Goal: Task Accomplishment & Management: Manage account settings

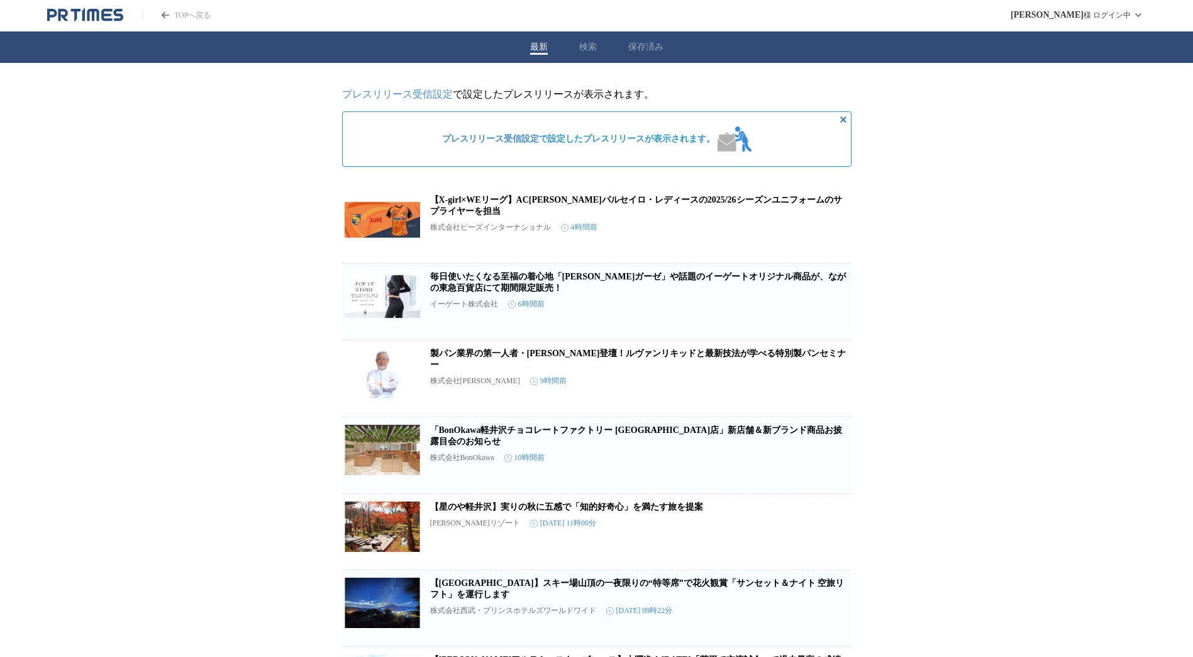
click at [686, 444] on link "「BonOkawa軽井沢チョコレートファクトリー [GEOGRAPHIC_DATA]店」新店舗＆新ブランド商品お披露目会のお知らせ" at bounding box center [636, 435] width 413 height 21
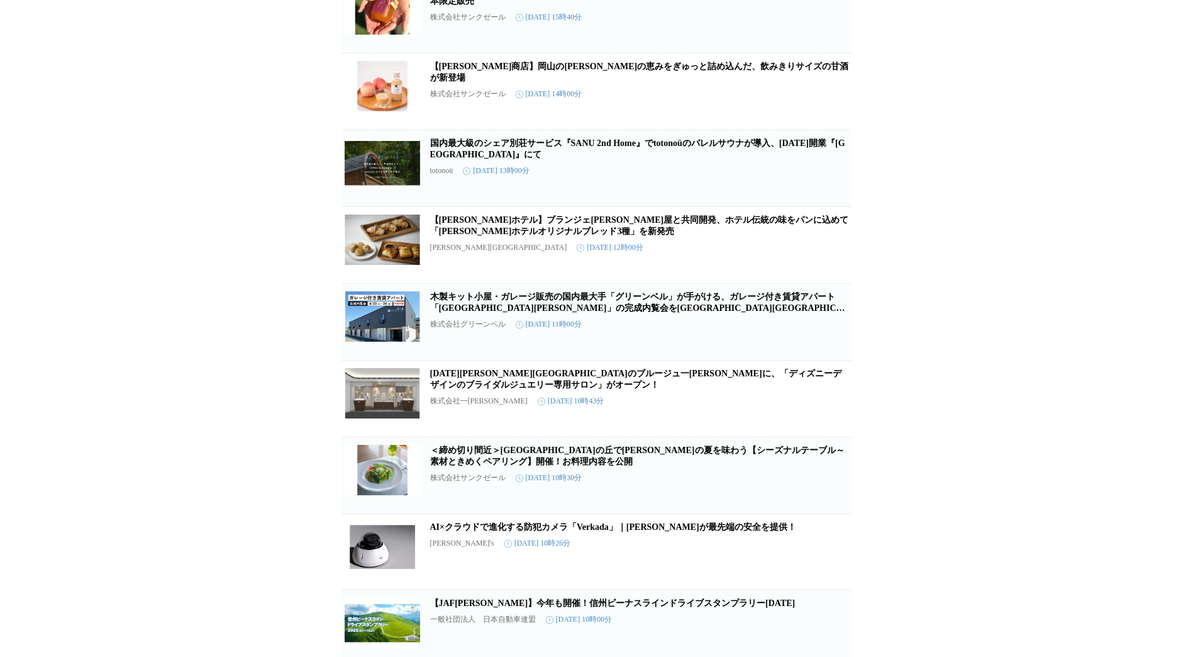
scroll to position [1383, 0]
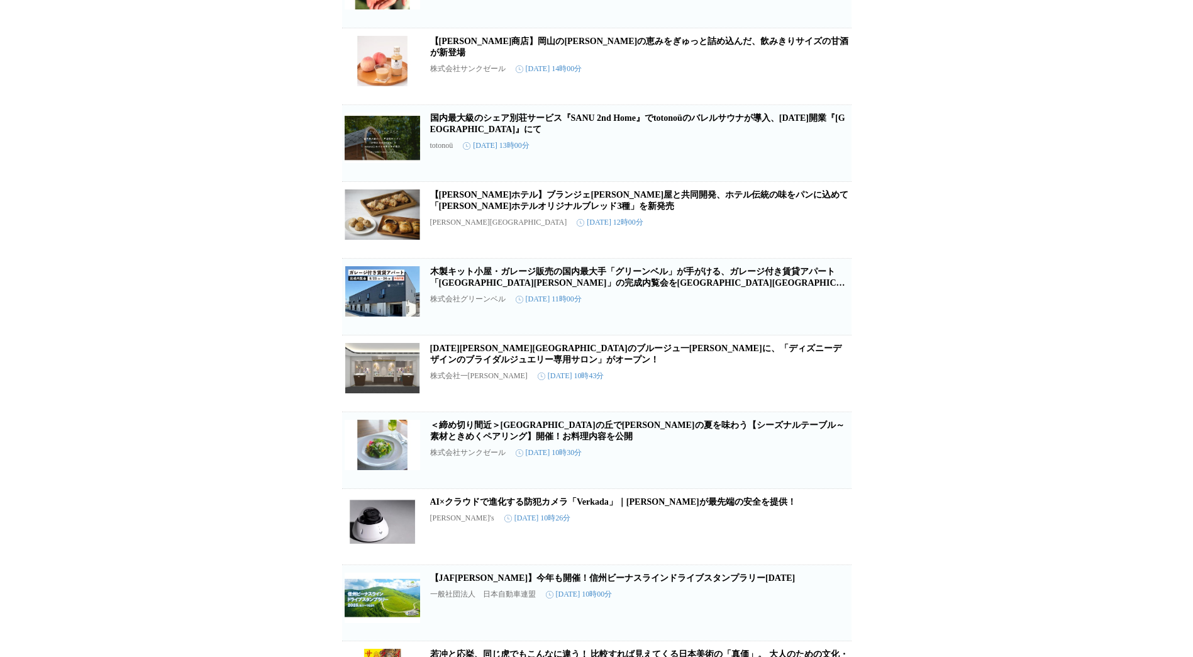
click at [651, 89] on div "【久世福商店】岡山の大地の恵みをぎゅっと詰め込んだ、飲みきりサイズの甘酒が新登場 株式会社サンクゼール 2025年8月8日 14時00分" at bounding box center [639, 62] width 419 height 53
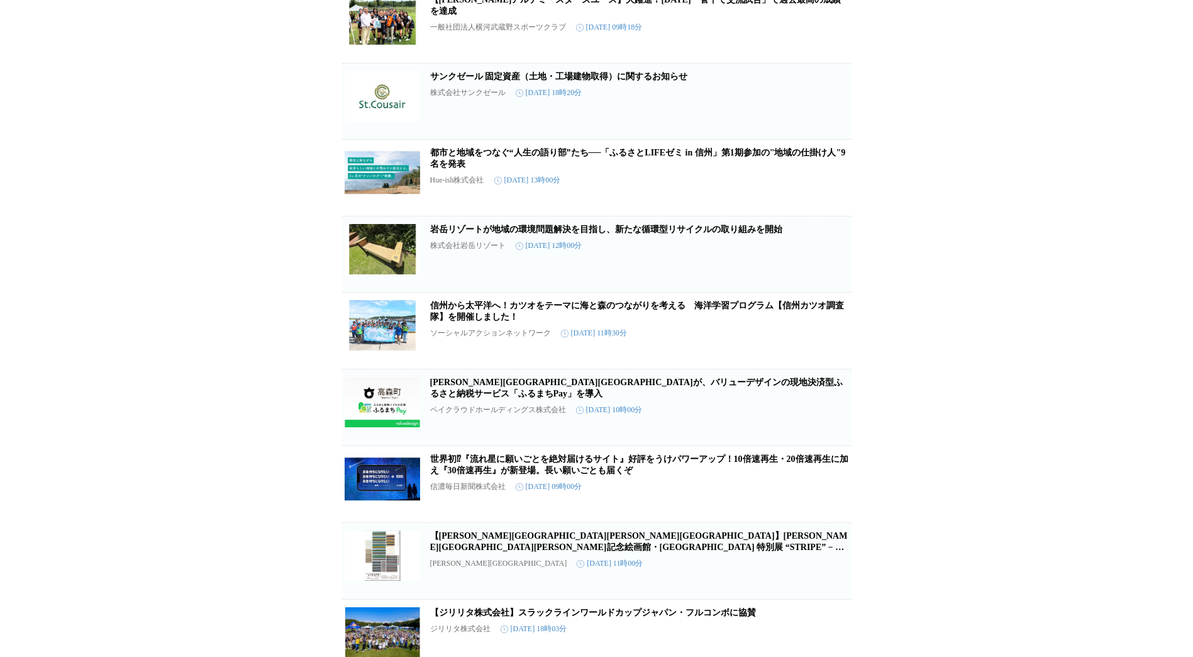
scroll to position [0, 0]
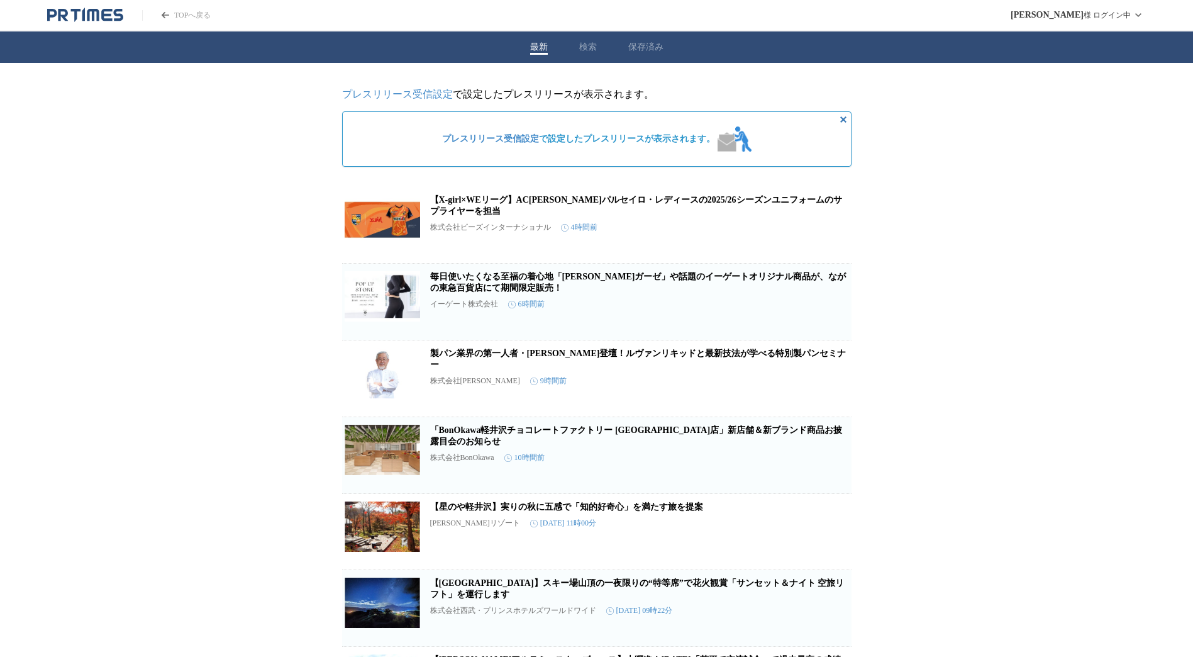
click at [474, 141] on link "プレスリリース受信設定" at bounding box center [490, 138] width 97 height 9
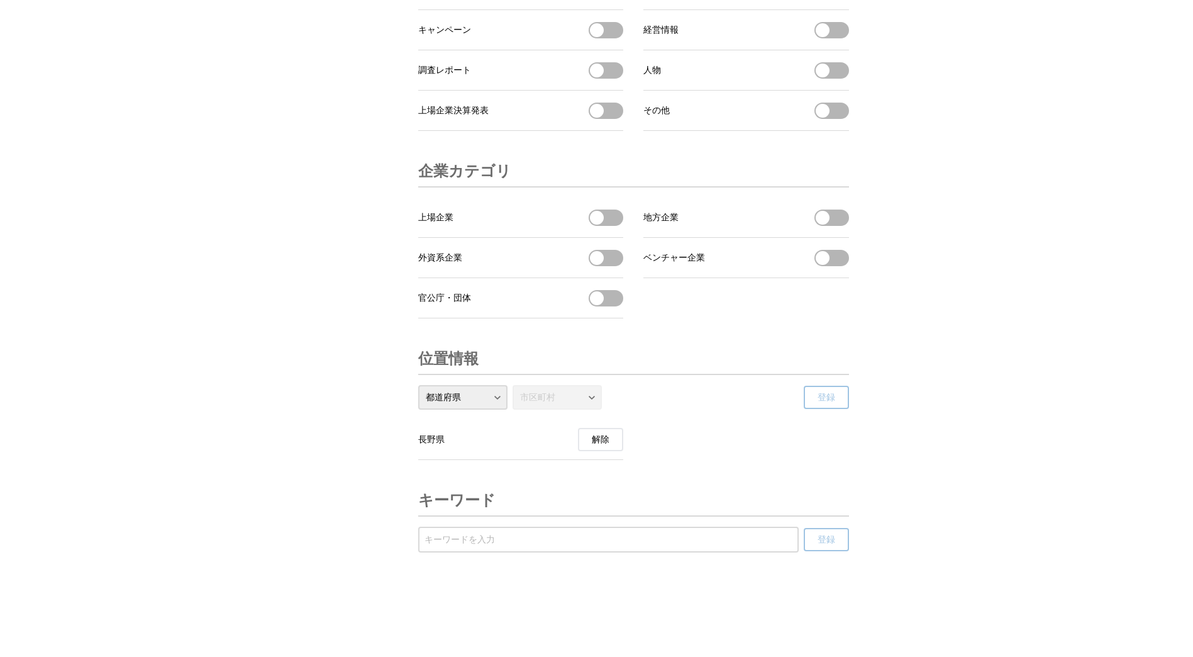
scroll to position [4132, 0]
